Goal: Task Accomplishment & Management: Complete application form

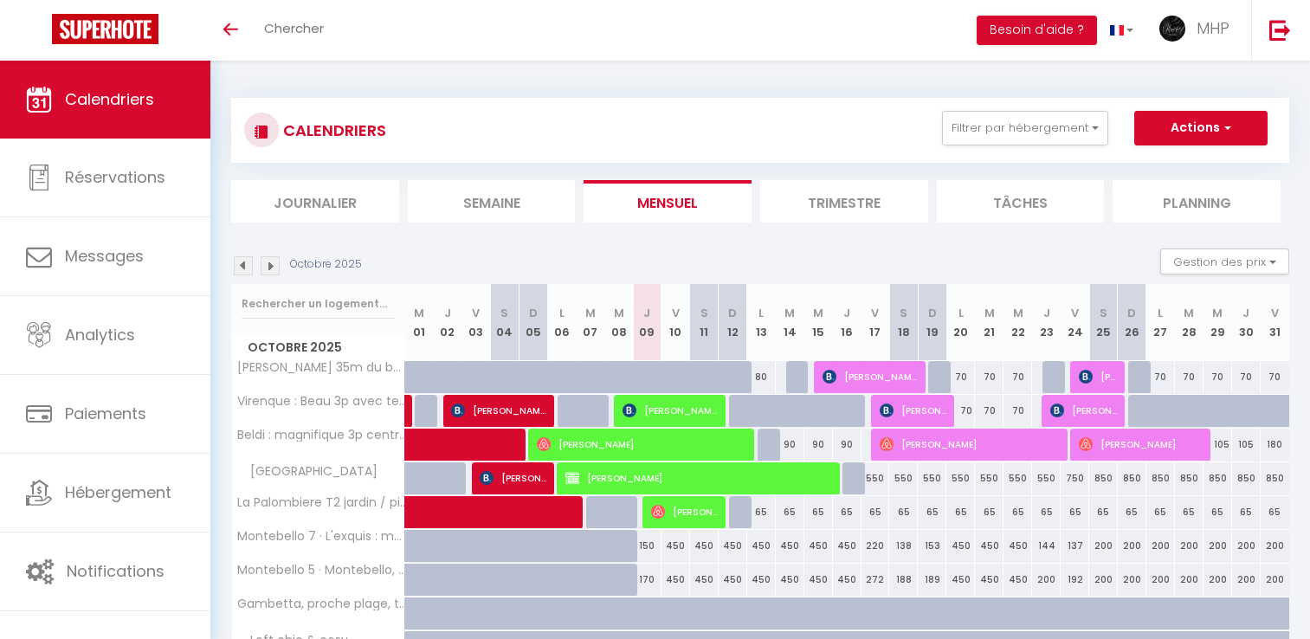
scroll to position [135, 0]
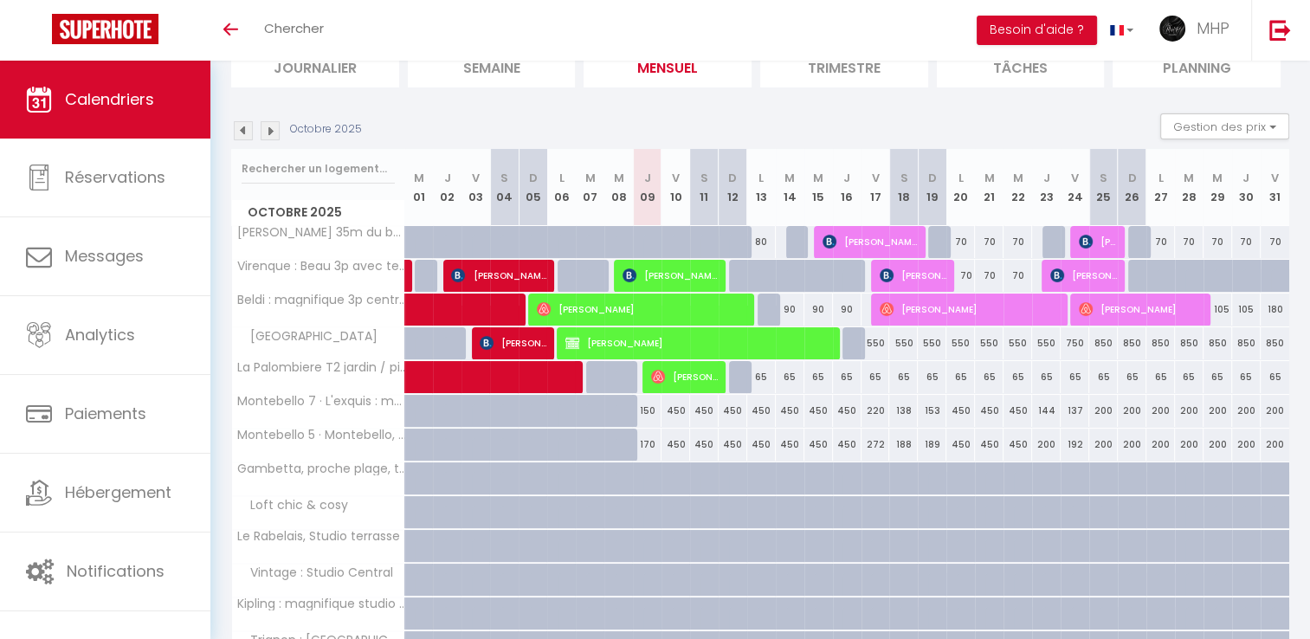
click at [272, 134] on img at bounding box center [270, 130] width 19 height 19
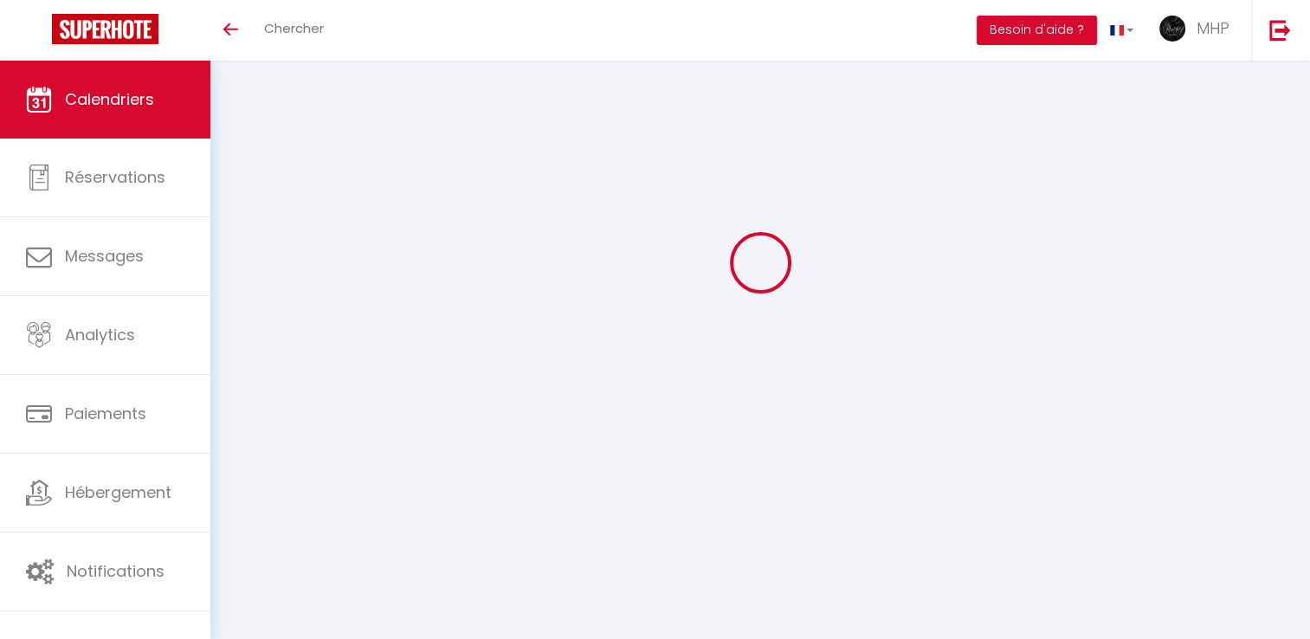
select select
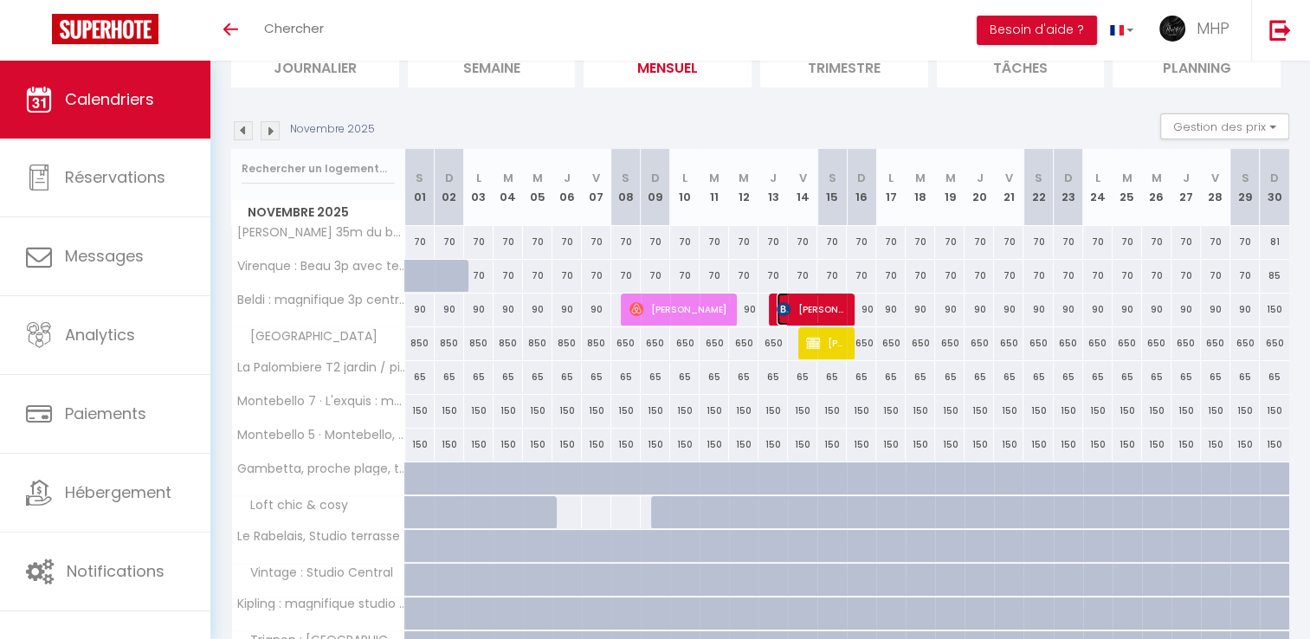
click at [807, 313] on span "[PERSON_NAME]" at bounding box center [811, 309] width 68 height 33
select select "KO"
select select "0"
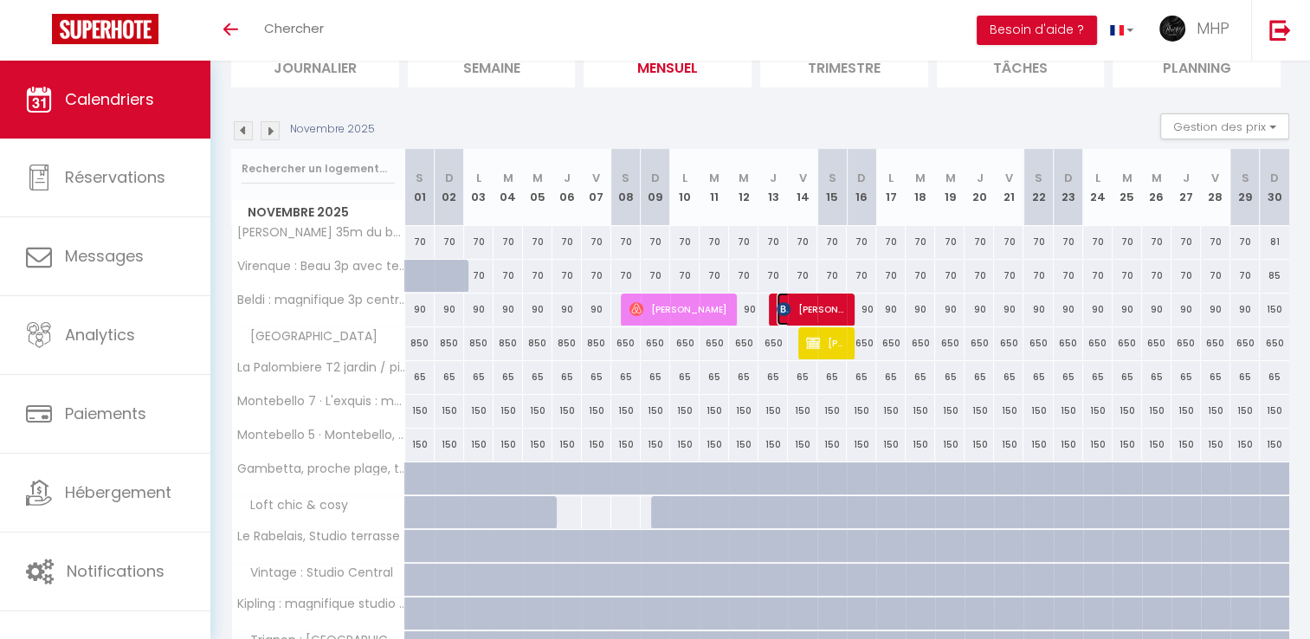
select select "1"
select select
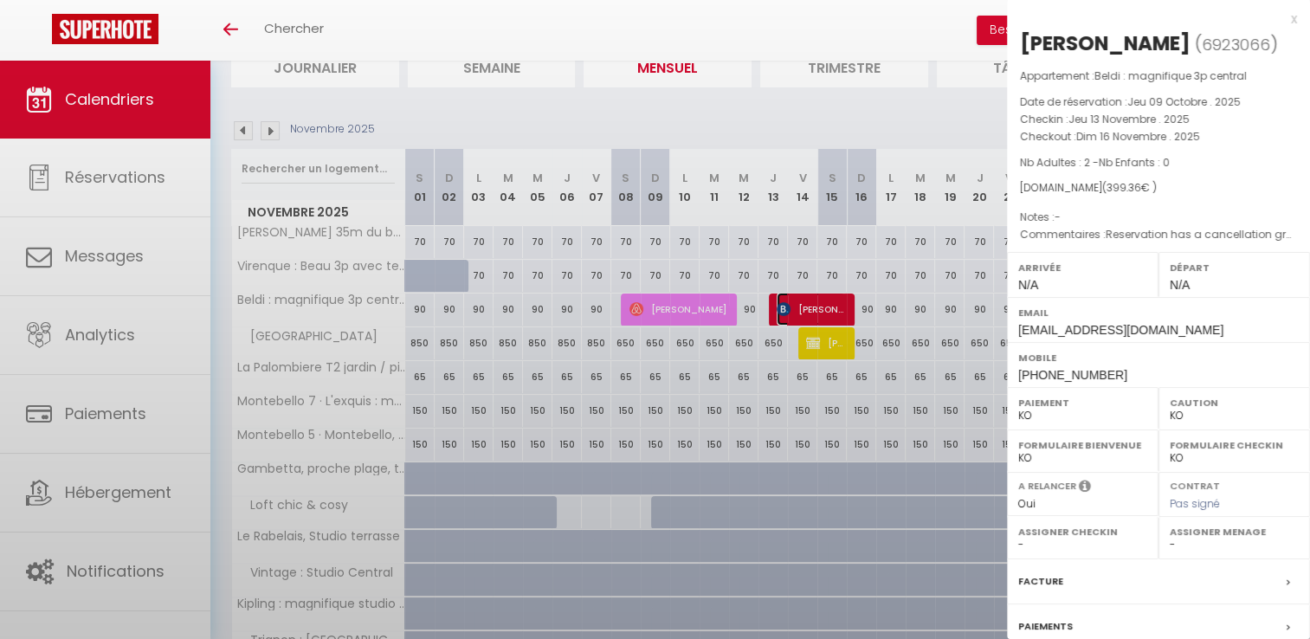
select select "40441"
select select "42570"
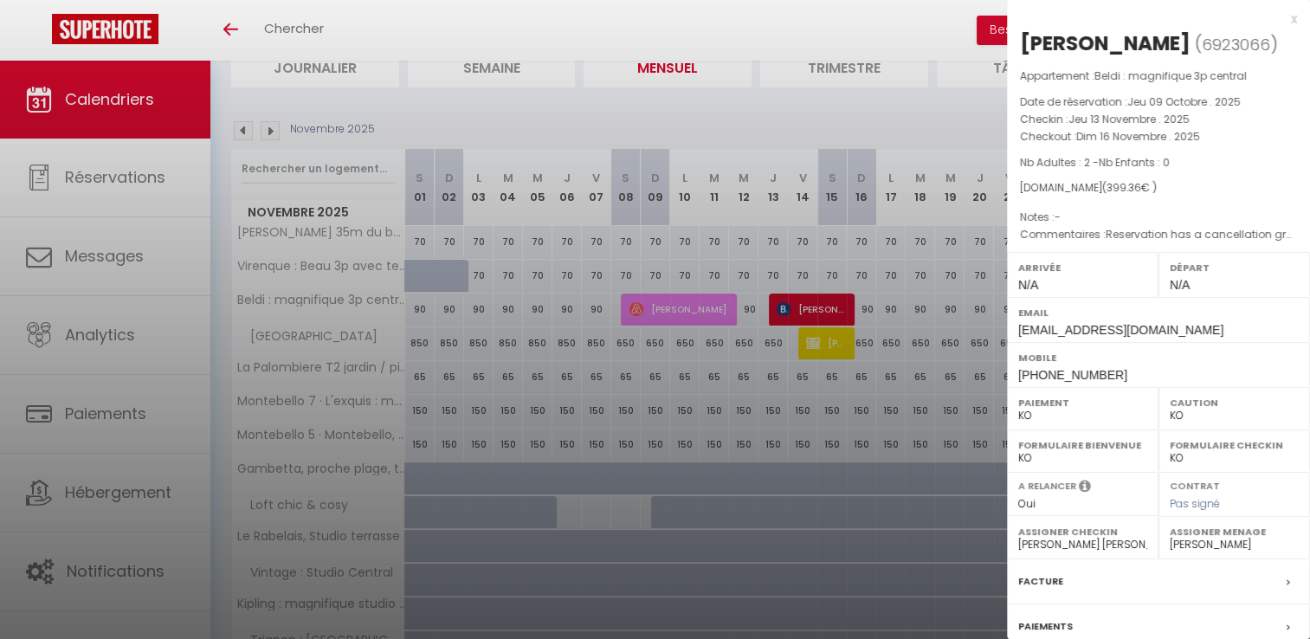
click at [1108, 417] on select "OK KO" at bounding box center [1082, 416] width 129 height 16
select select "OK"
click at [1018, 408] on select "OK KO" at bounding box center [1082, 416] width 129 height 16
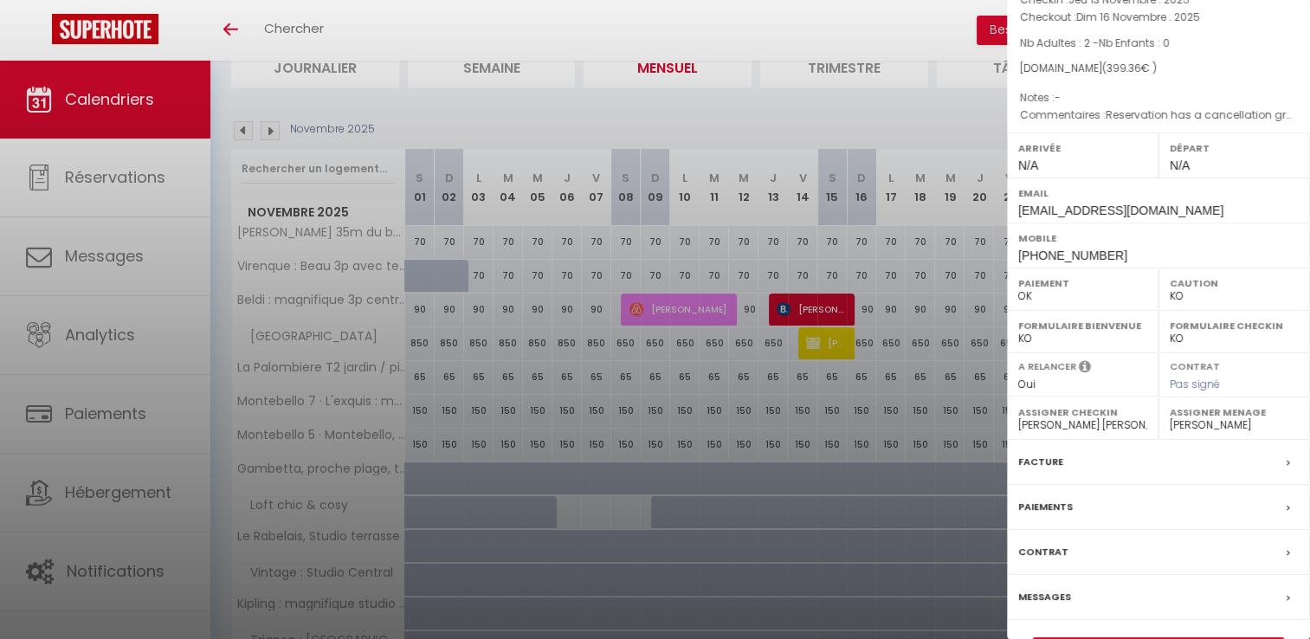
scroll to position [165, 0]
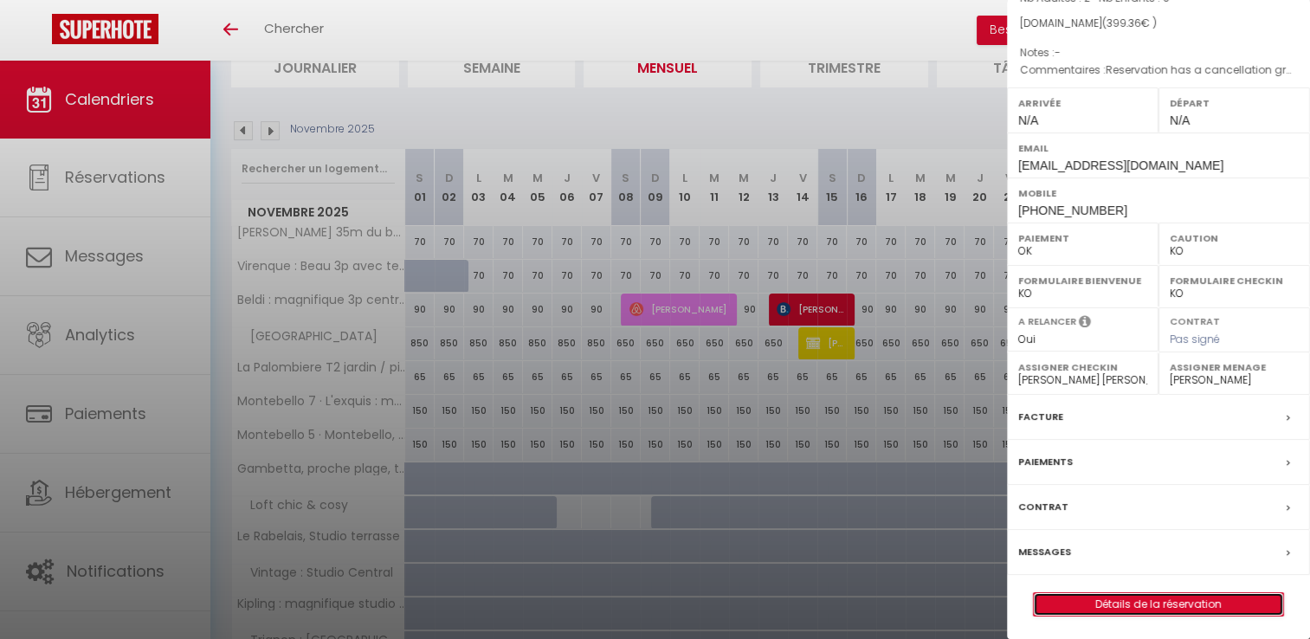
click at [1143, 598] on link "Détails de la réservation" at bounding box center [1158, 604] width 249 height 23
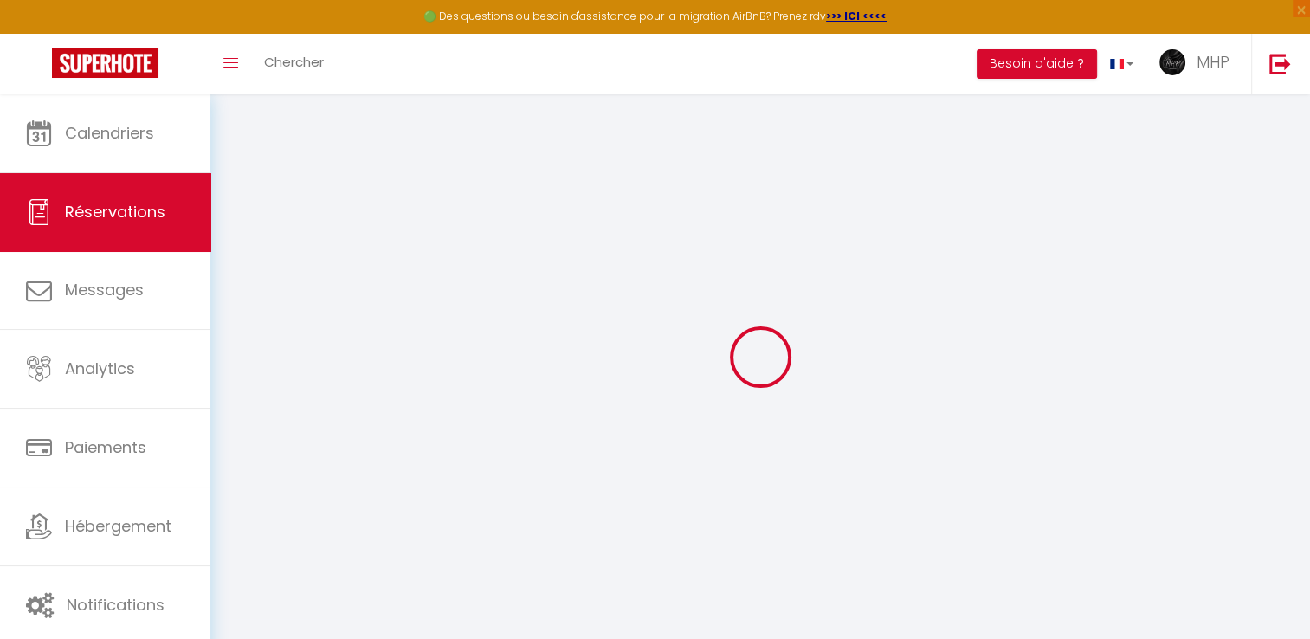
type input "[PERSON_NAME]"
type input "Pentti"
type input "[EMAIL_ADDRESS][DOMAIN_NAME]"
type input "[PHONE_NUMBER]"
select select "FI"
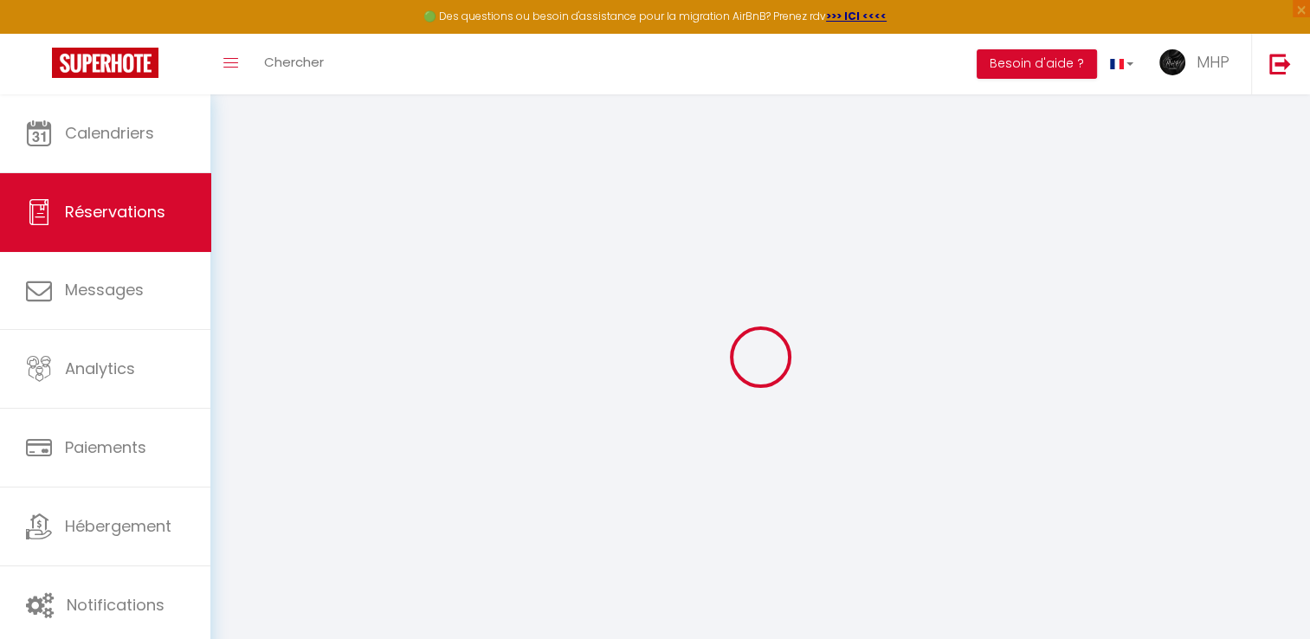
type input "64.87"
select select "63367"
select select "1"
select select
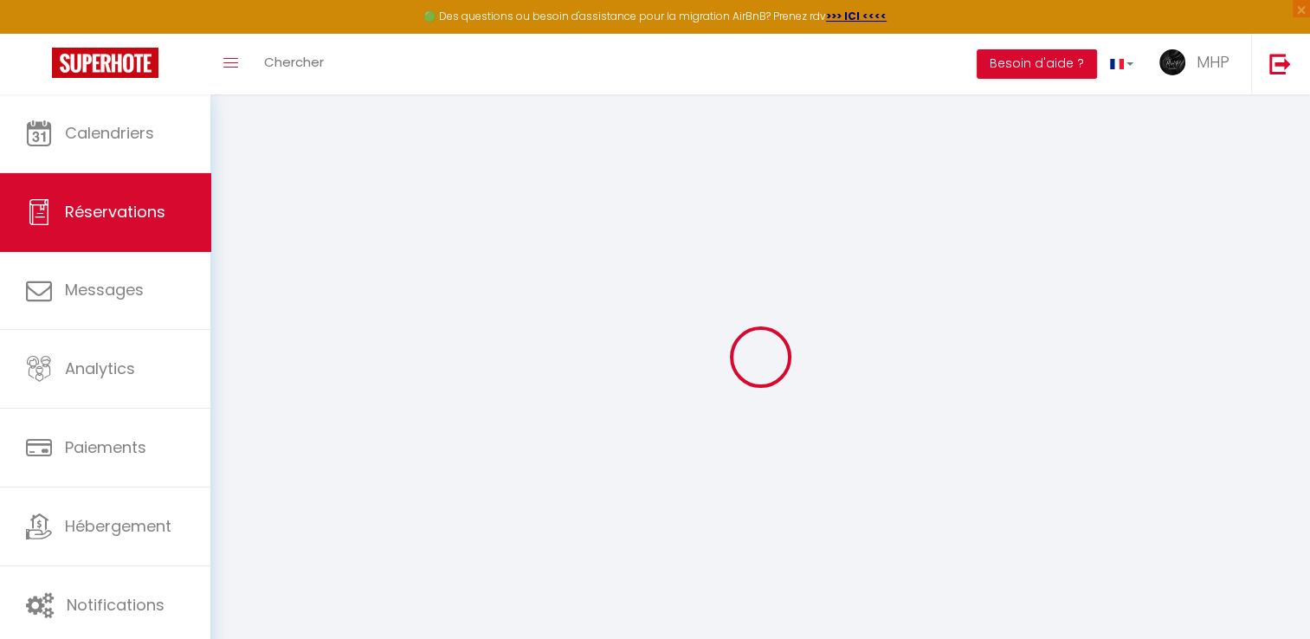
type input "2"
select select "12"
select select
type input "291.6"
checkbox input "false"
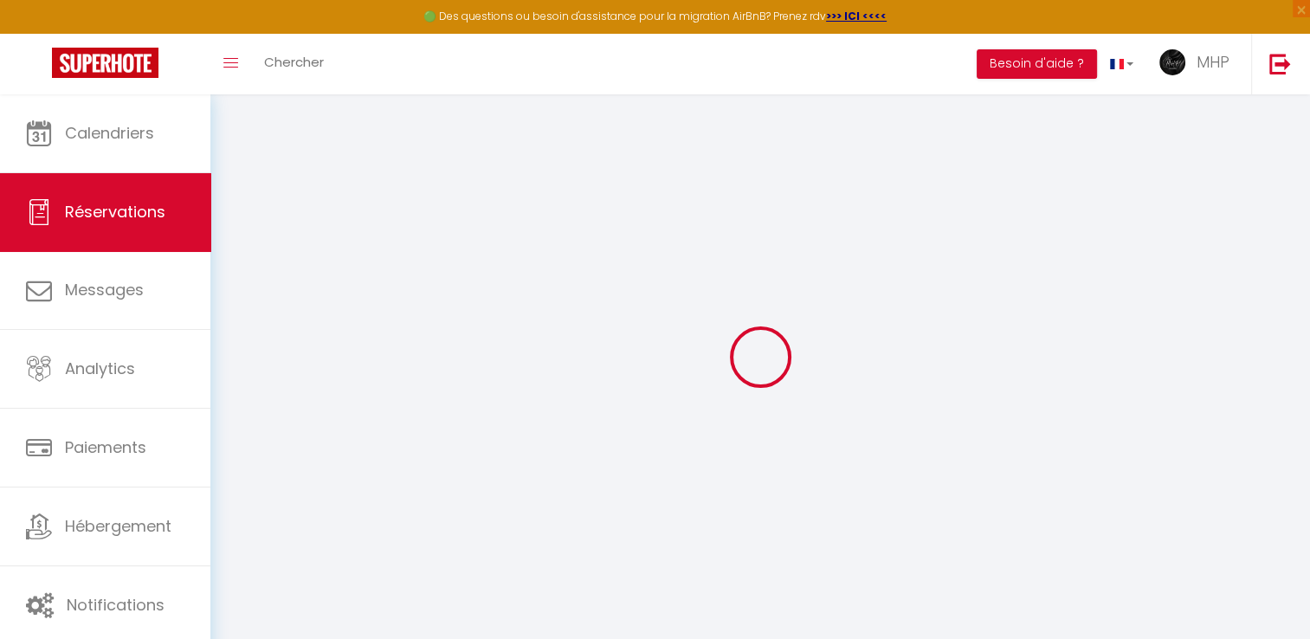
type input "0"
select select "2"
type input "90"
type input "0"
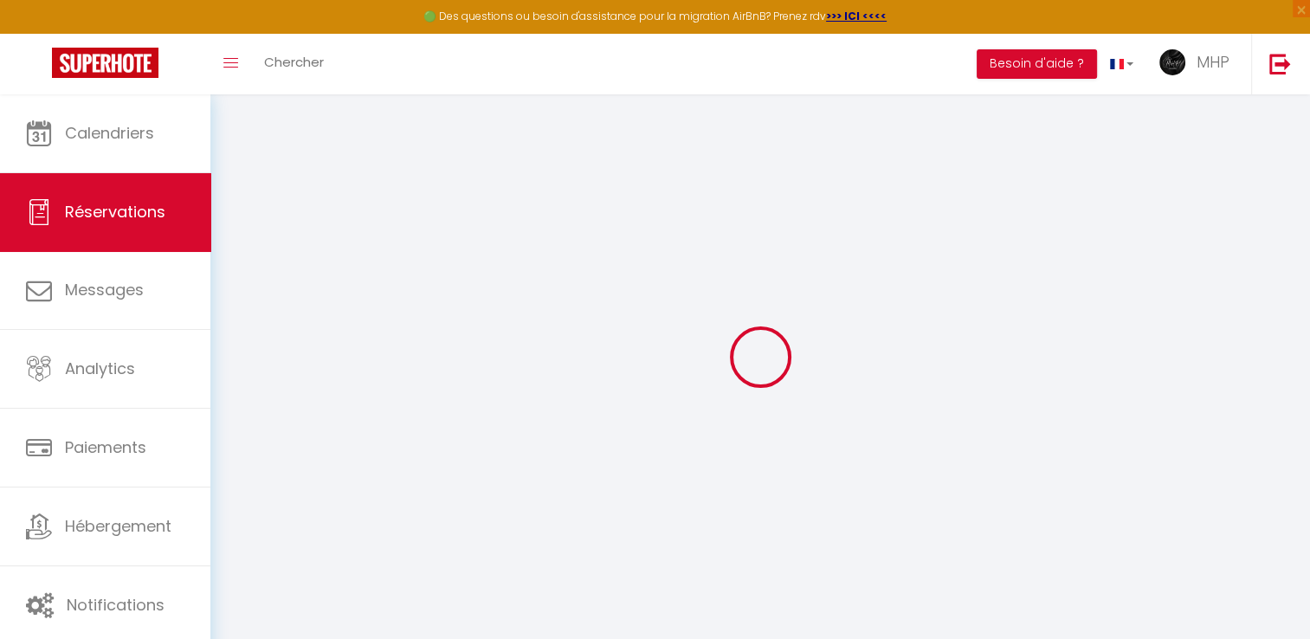
select select
select select "14"
checkbox input "false"
select select
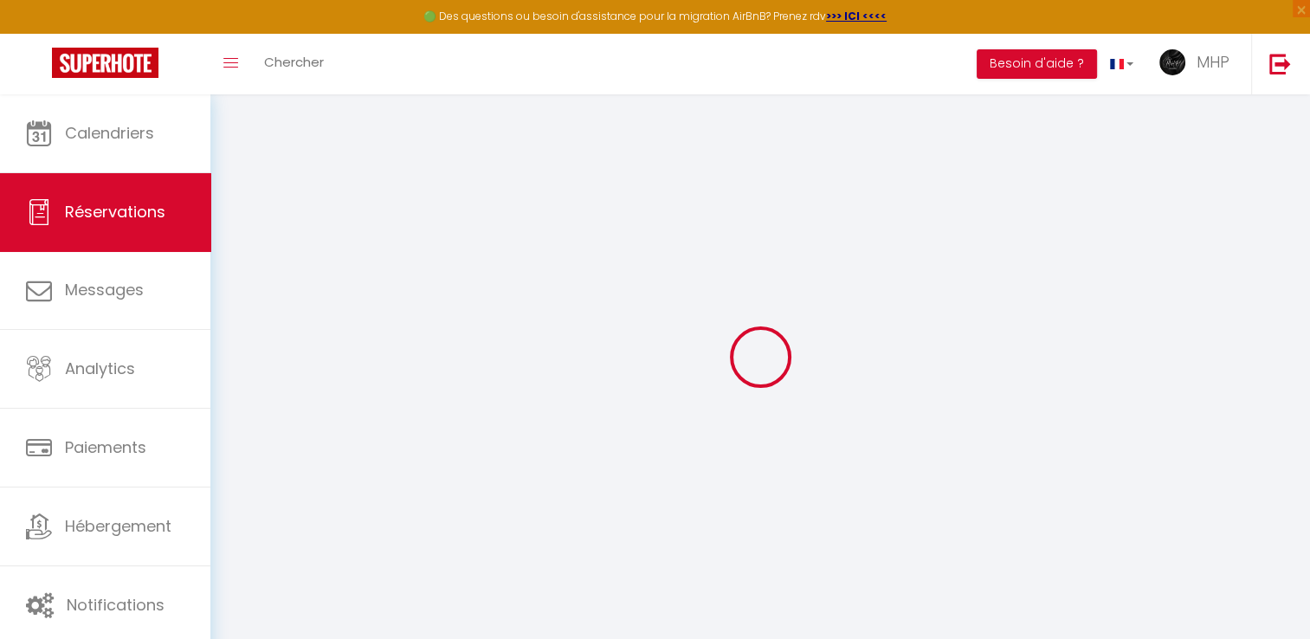
select select
checkbox input "false"
select select
checkbox input "false"
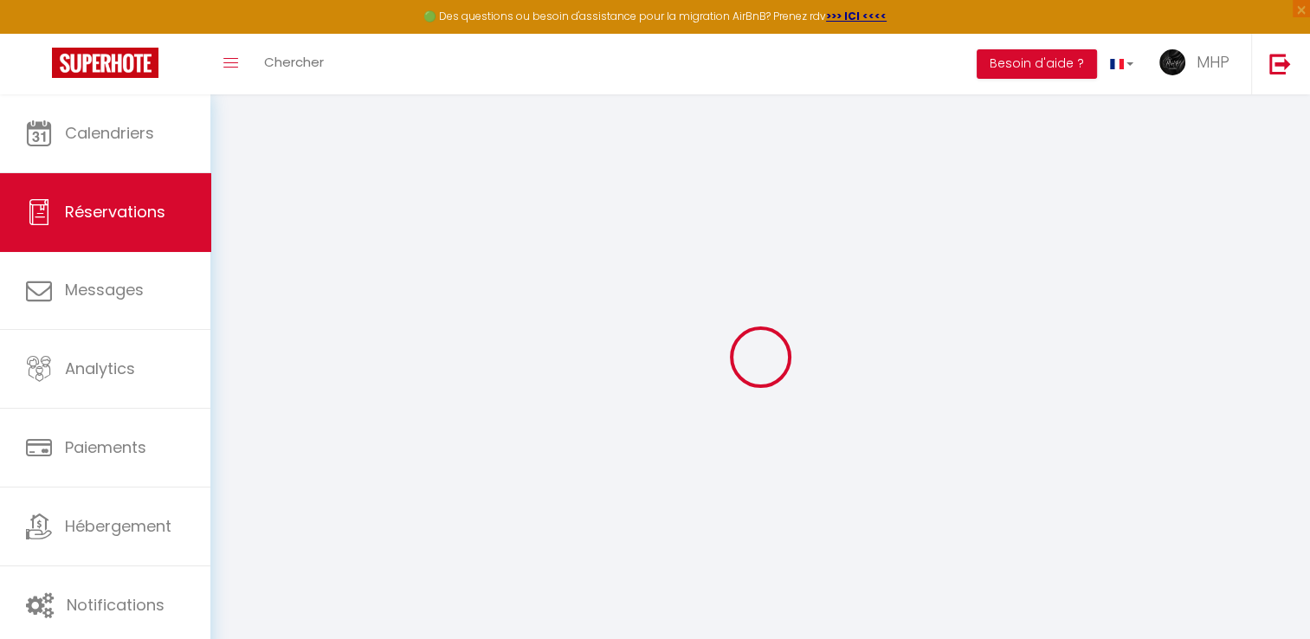
select select
checkbox input "false"
type textarea "Reservation has a cancellation grace period. Do not charge if cancelled before …"
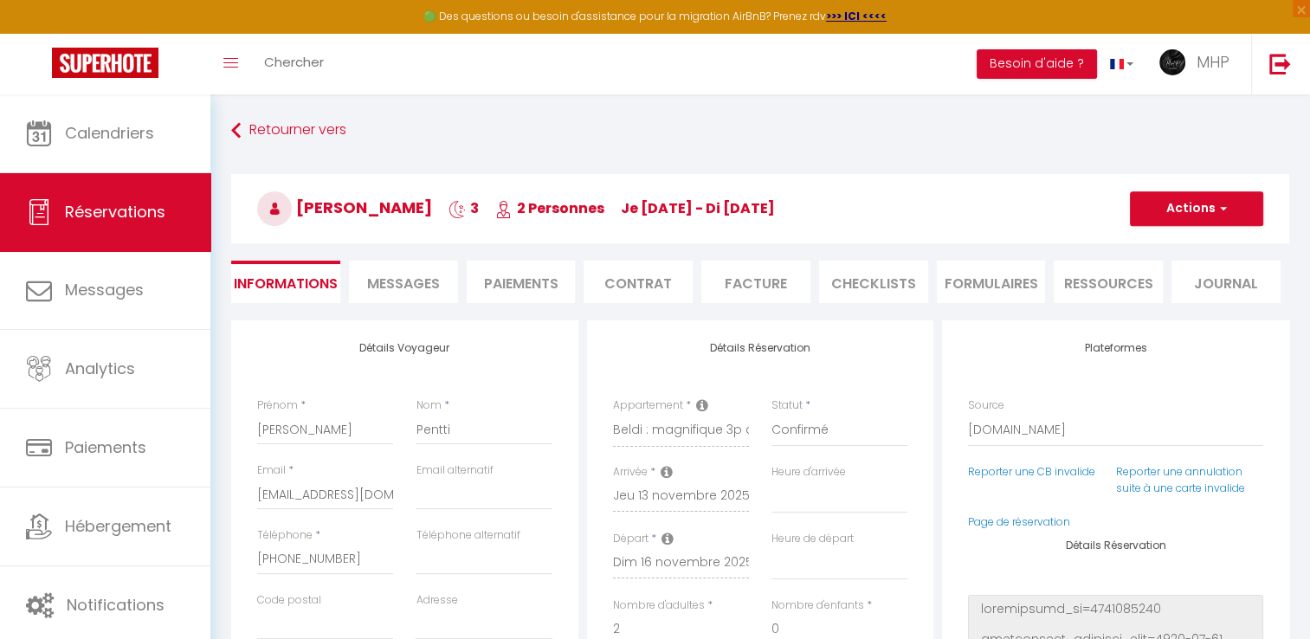
type input "90"
type input "17.76"
select select
checkbox input "false"
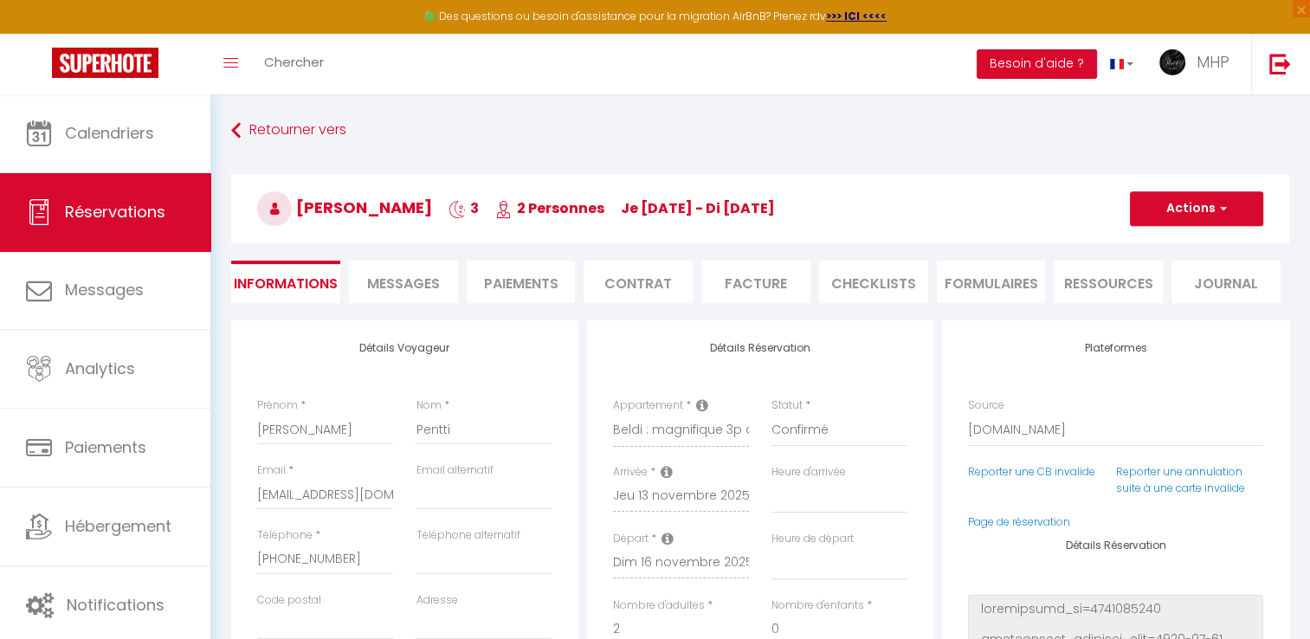
select select
click at [798, 505] on select "00:00 00:30 01:00 01:30 02:00 02:30 03:00 03:30 04:00 04:30 05:00 05:30 06:00 0…" at bounding box center [840, 497] width 136 height 33
select select "16:00"
click at [772, 481] on select "00:00 00:30 01:00 01:30 02:00 02:30 03:00 03:30 04:00 04:30 05:00 05:30 06:00 0…" at bounding box center [840, 497] width 136 height 33
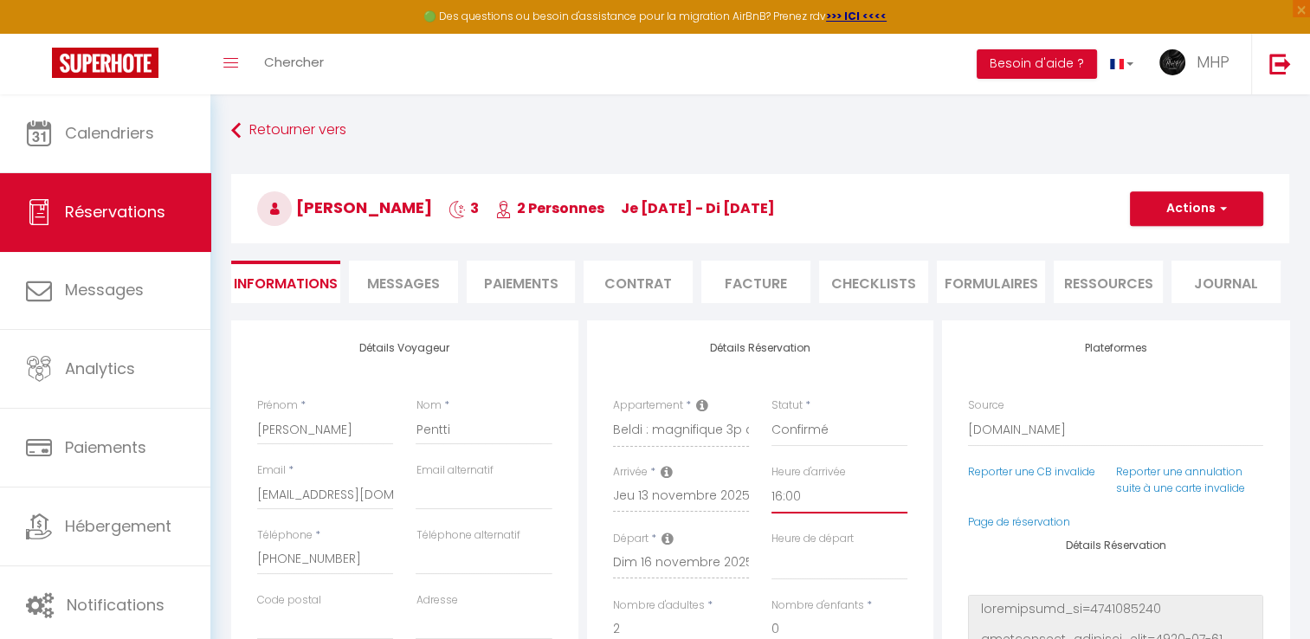
select select
checkbox input "false"
click at [810, 565] on select "00:00 00:30 01:00 01:30 02:00 02:30 03:00 03:30 04:00 04:30 05:00 05:30 06:00 0…" at bounding box center [840, 563] width 136 height 33
select select "10:00"
checkbox input "false"
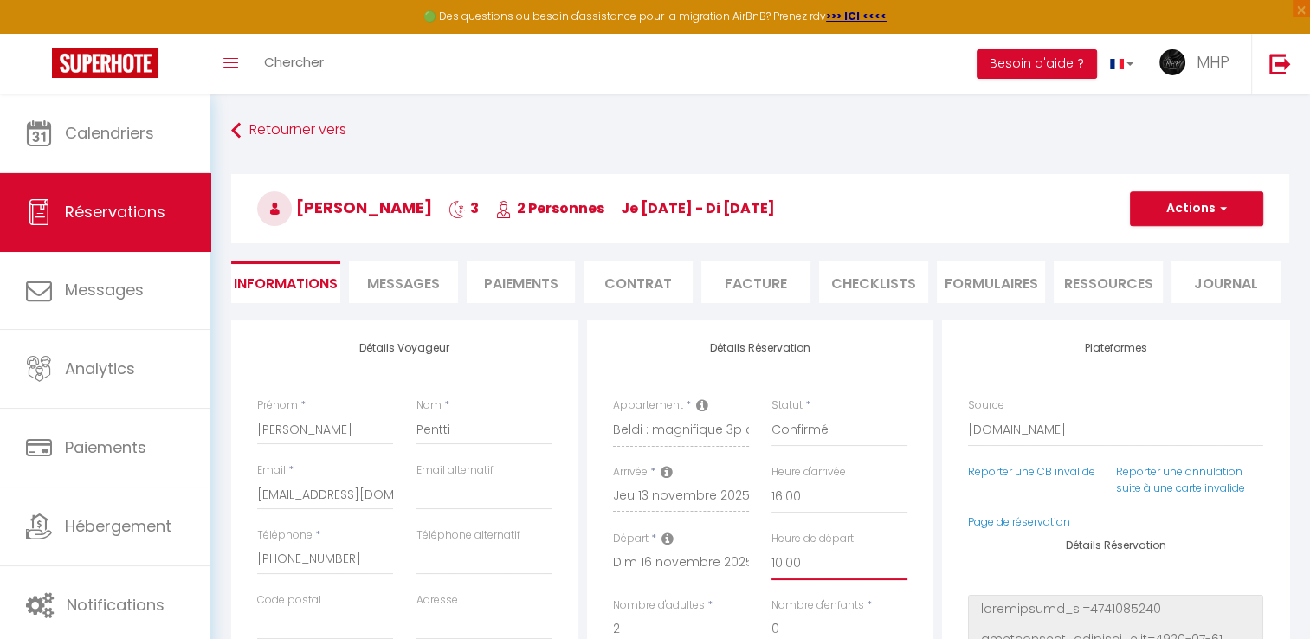
click at [810, 565] on select "00:00 00:30 01:00 01:30 02:00 02:30 03:00 03:30 04:00 04:30 05:00 05:30 06:00 0…" at bounding box center [840, 563] width 136 height 33
click at [1190, 204] on button "Actions" at bounding box center [1196, 208] width 133 height 35
click at [1150, 242] on link "Enregistrer" at bounding box center [1179, 247] width 137 height 23
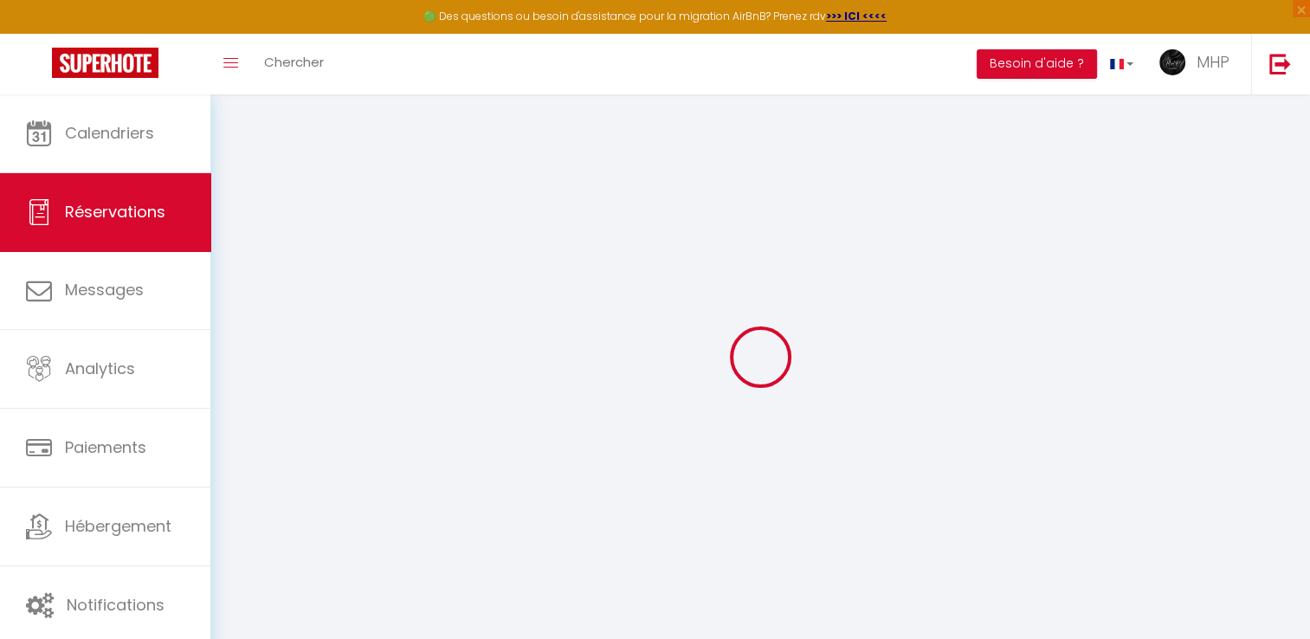
select select "not_cancelled"
